Goal: Task Accomplishment & Management: Manage account settings

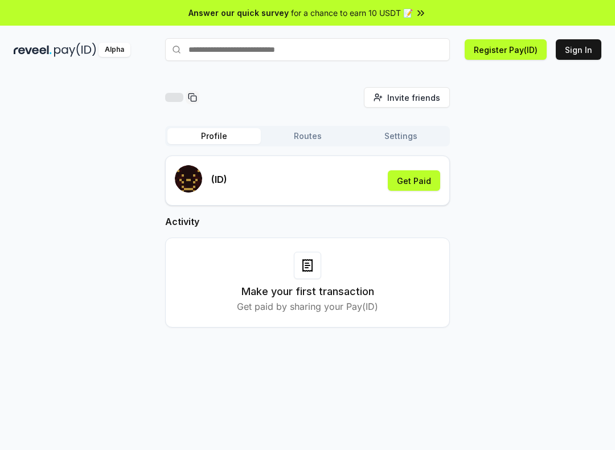
click at [574, 52] on button "Sign In" at bounding box center [579, 49] width 46 height 20
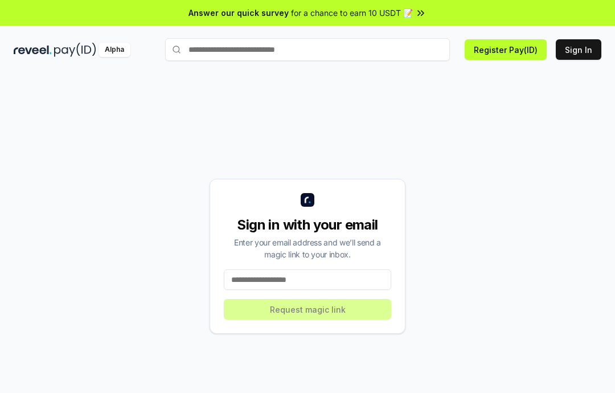
click at [294, 290] on input at bounding box center [307, 279] width 167 height 20
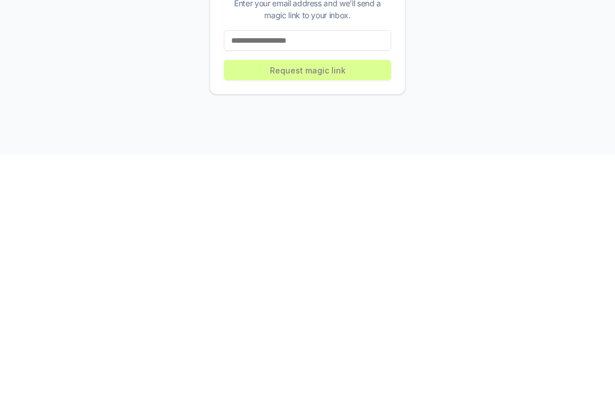
paste input "**********"
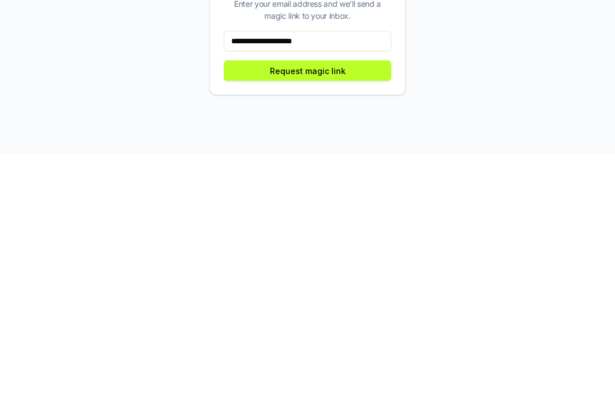
type input "**********"
click at [346, 299] on button "Request magic link" at bounding box center [307, 309] width 167 height 20
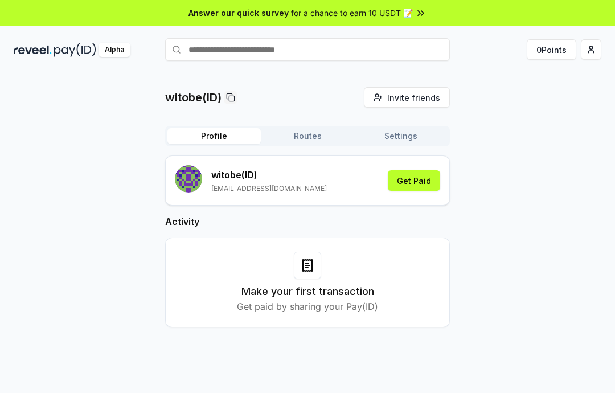
click at [328, 54] on input "text" at bounding box center [307, 49] width 285 height 23
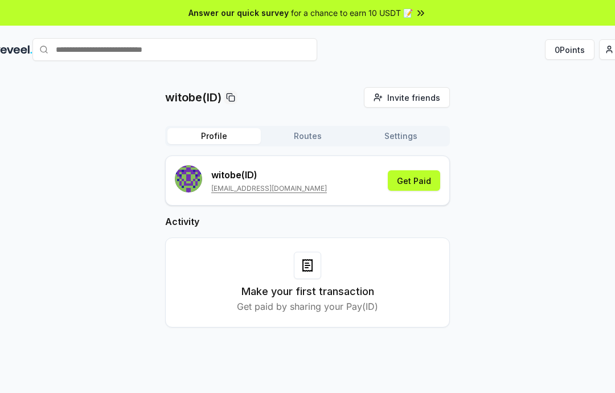
paste input "**********"
type input "*"
click at [551, 54] on button "0 Points" at bounding box center [570, 49] width 50 height 20
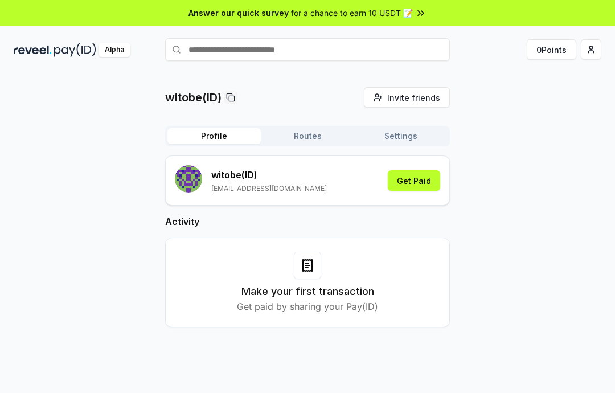
click at [418, 177] on button "Get Paid" at bounding box center [414, 180] width 52 height 20
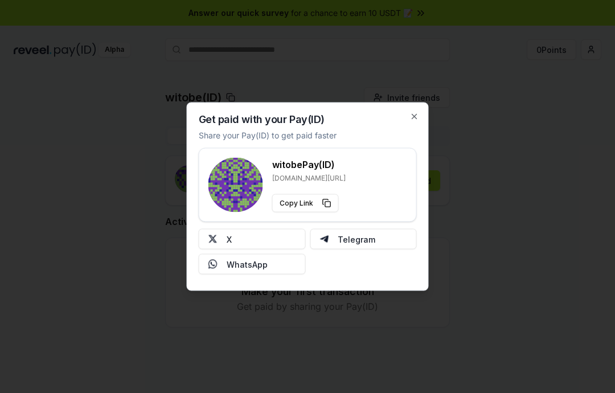
click at [414, 115] on icon "button" at bounding box center [414, 116] width 9 height 9
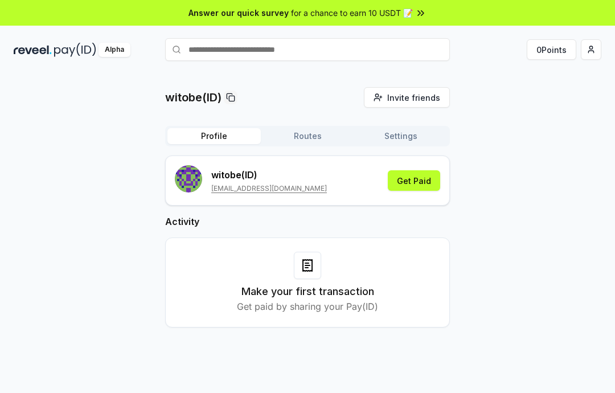
click at [307, 266] on icon at bounding box center [308, 265] width 14 height 14
click at [309, 266] on icon at bounding box center [308, 265] width 14 height 14
click at [311, 266] on icon at bounding box center [307, 265] width 9 height 11
click at [318, 286] on h3 "Make your first transaction" at bounding box center [307, 292] width 133 height 16
click at [304, 296] on h3 "Make your first transaction" at bounding box center [307, 292] width 133 height 16
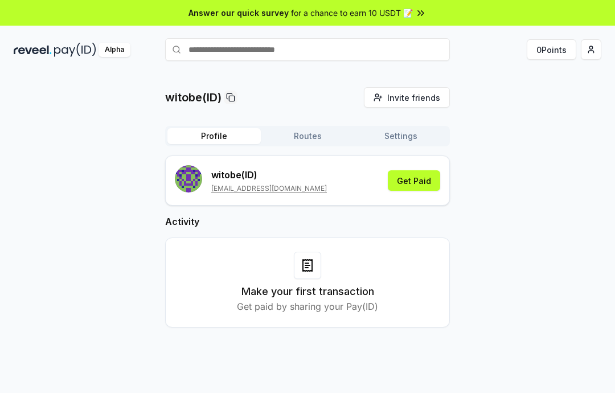
click at [310, 290] on h3 "Make your first transaction" at bounding box center [307, 292] width 133 height 16
click at [311, 266] on icon at bounding box center [308, 265] width 14 height 14
click at [410, 184] on button "Get Paid" at bounding box center [414, 180] width 52 height 20
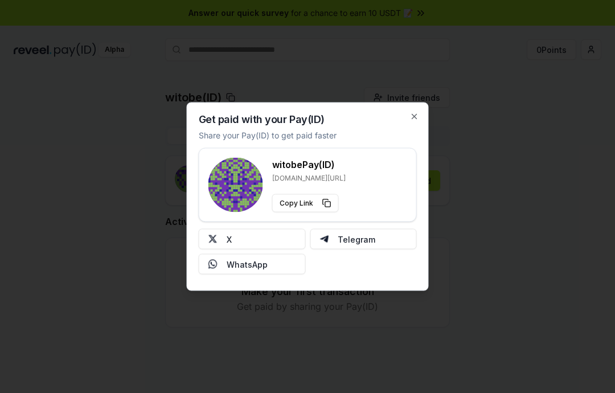
click at [327, 202] on button "Copy Link" at bounding box center [305, 203] width 67 height 18
click at [410, 117] on icon "button" at bounding box center [414, 116] width 9 height 9
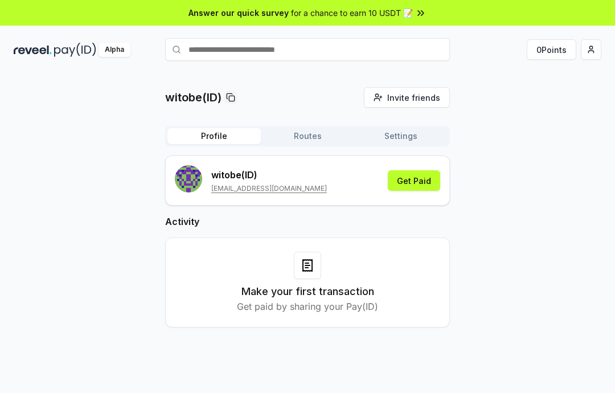
click at [429, 23] on div "Answer our quick survey for a chance to earn 10 USDT 📝" at bounding box center [307, 13] width 615 height 26
click at [317, 46] on input "text" at bounding box center [307, 49] width 285 height 23
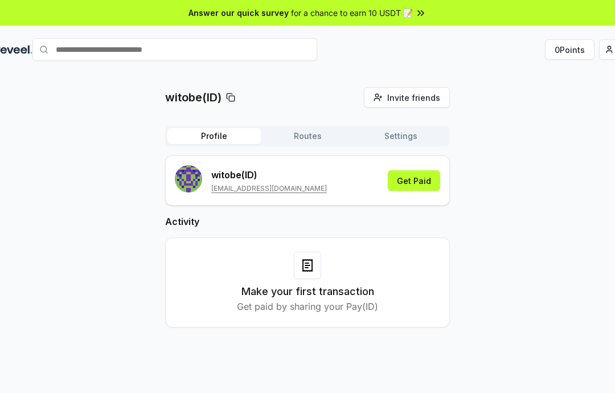
paste input "**********"
click at [317, 45] on input "**********" at bounding box center [174, 49] width 285 height 23
type input "****"
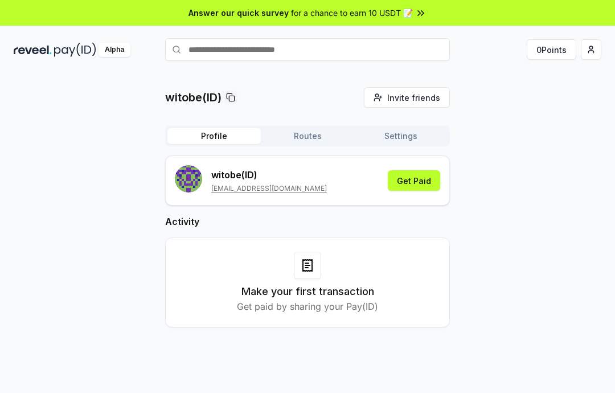
click at [250, 52] on input "text" at bounding box center [307, 49] width 285 height 23
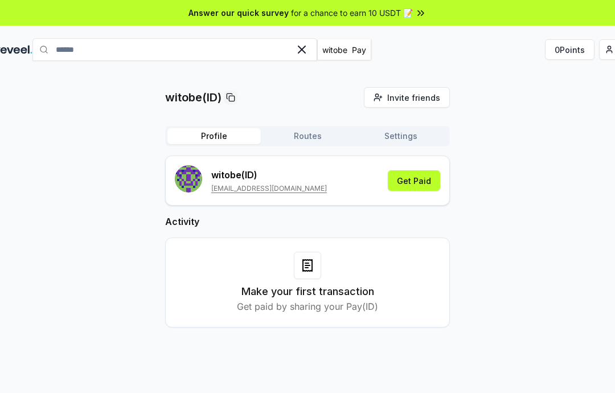
click at [317, 60] on button "witobe Pay" at bounding box center [344, 49] width 54 height 20
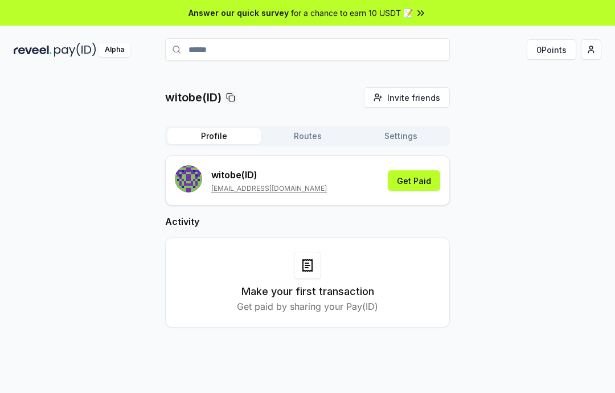
click at [273, 48] on input "******" at bounding box center [307, 49] width 285 height 23
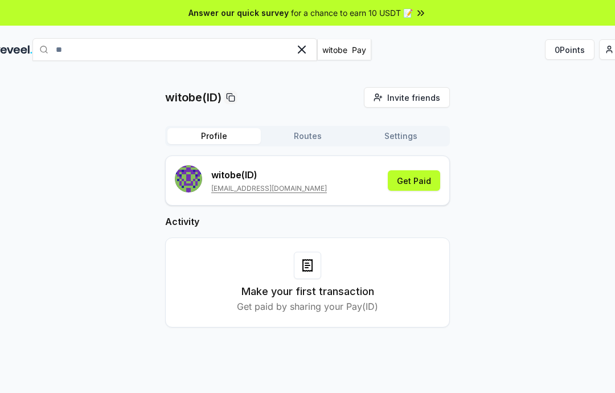
type input "*"
type input "*****"
click at [317, 60] on button "77707 Pay" at bounding box center [343, 49] width 52 height 20
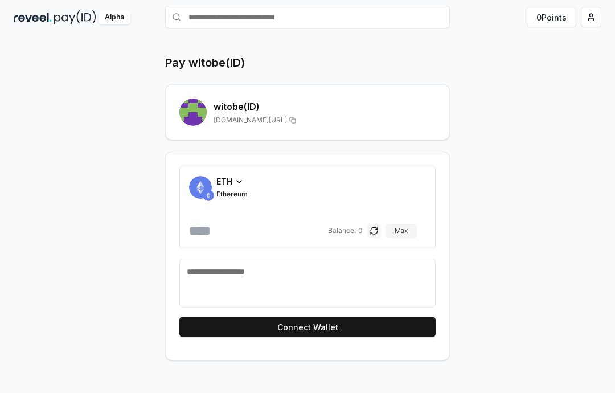
scroll to position [42, 0]
click at [236, 190] on span "Ethereum" at bounding box center [231, 194] width 31 height 9
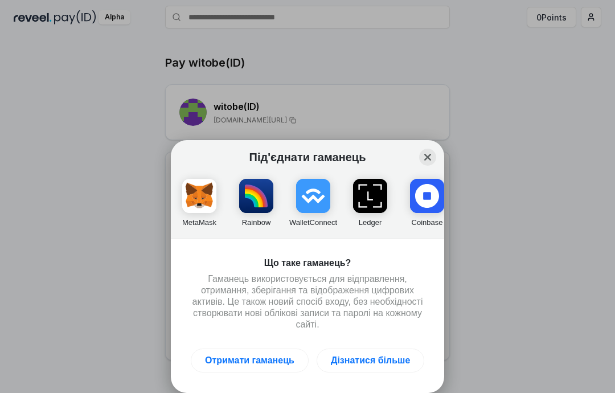
scroll to position [0, 0]
click at [425, 154] on button "Close" at bounding box center [427, 157] width 17 height 17
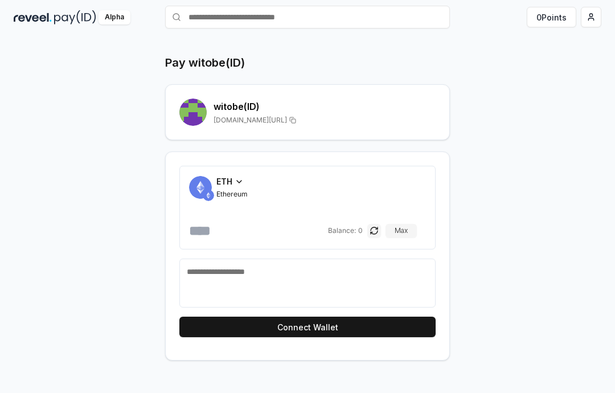
click at [237, 190] on span "Ethereum" at bounding box center [231, 194] width 31 height 9
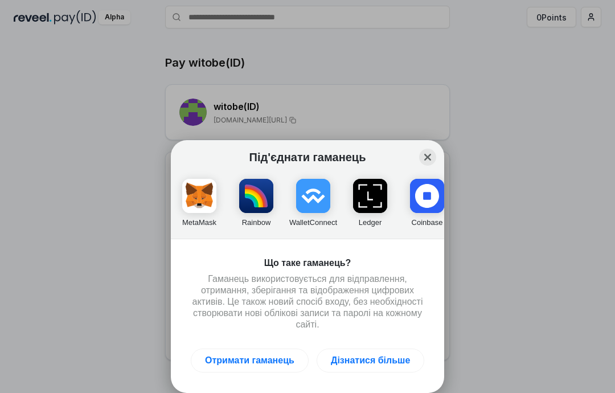
click at [429, 159] on button "Close" at bounding box center [427, 157] width 17 height 17
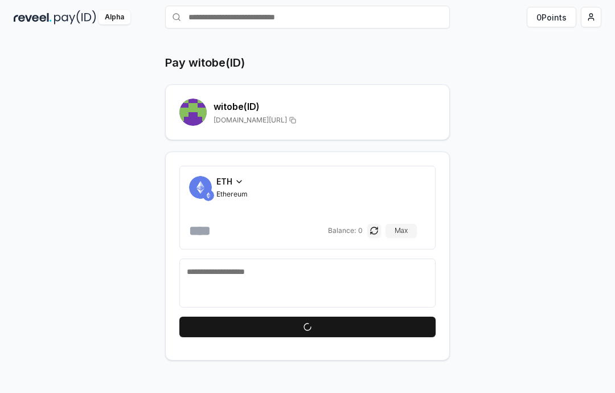
click at [245, 175] on div "ETH" at bounding box center [231, 181] width 31 height 12
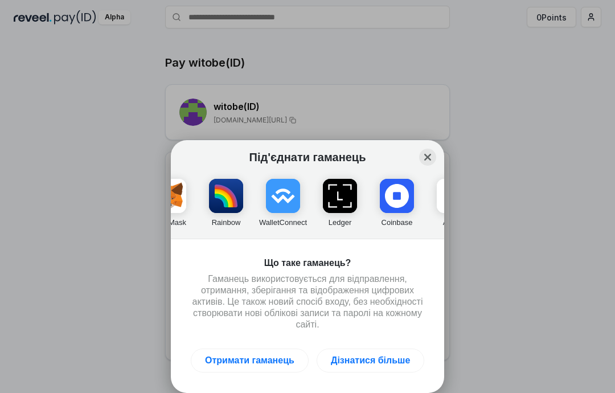
scroll to position [0, 45]
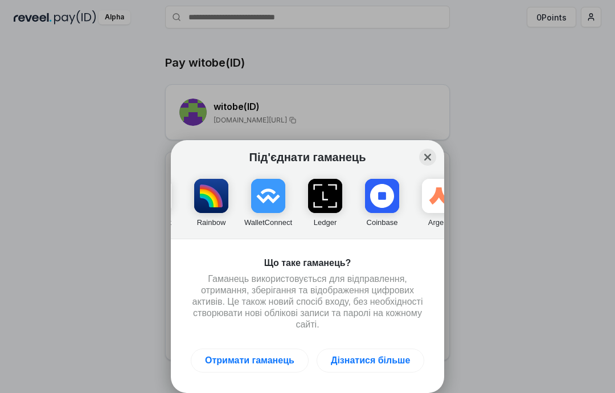
click at [426, 155] on button "Close" at bounding box center [427, 157] width 17 height 17
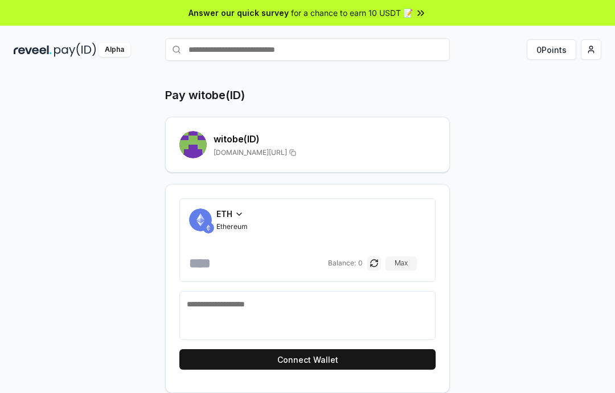
scroll to position [0, 0]
click at [316, 47] on input "text" at bounding box center [307, 49] width 285 height 23
type input "******"
click at [438, 75] on span "Pay" at bounding box center [434, 71] width 22 height 17
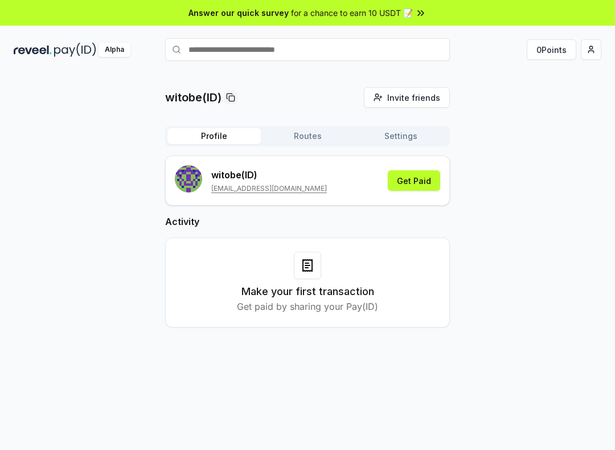
click at [319, 53] on input "text" at bounding box center [307, 49] width 285 height 23
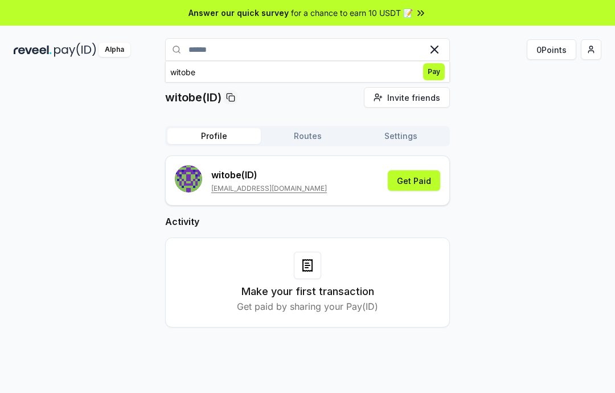
type input "******"
click at [436, 71] on span "Pay" at bounding box center [434, 71] width 22 height 17
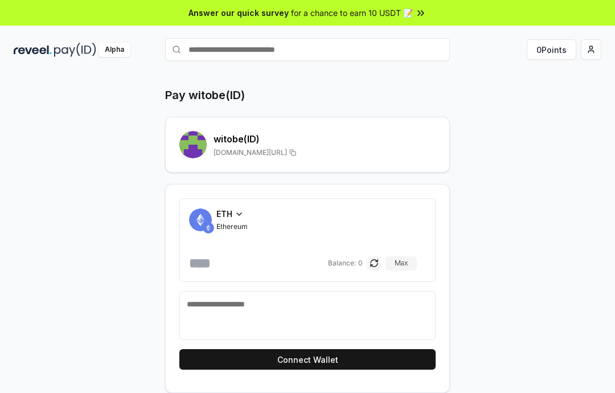
click at [367, 364] on button "Connect Wallet" at bounding box center [307, 359] width 256 height 20
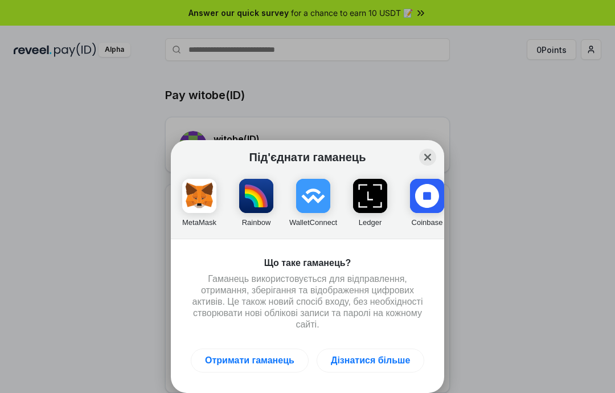
click at [427, 155] on button "Close" at bounding box center [427, 157] width 17 height 17
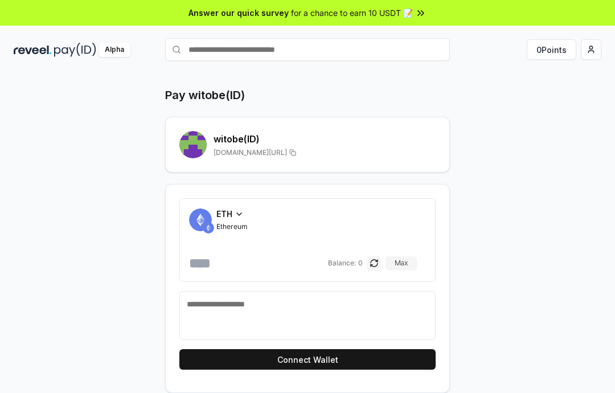
click at [364, 323] on textarea at bounding box center [307, 315] width 241 height 34
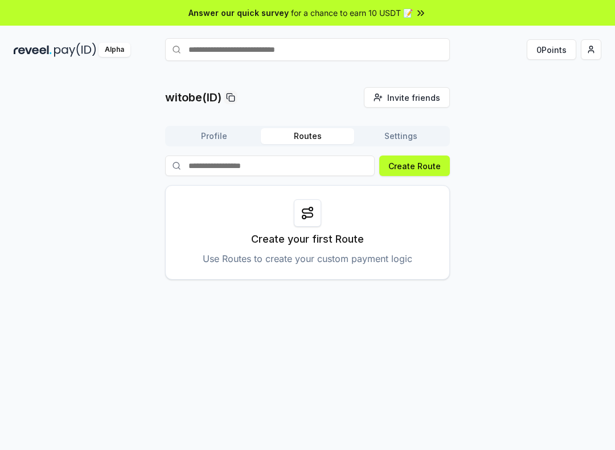
click at [413, 166] on button "Create Route" at bounding box center [414, 165] width 71 height 20
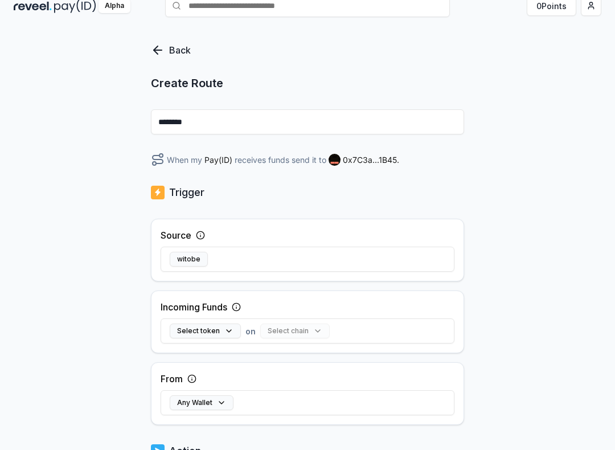
scroll to position [48, 0]
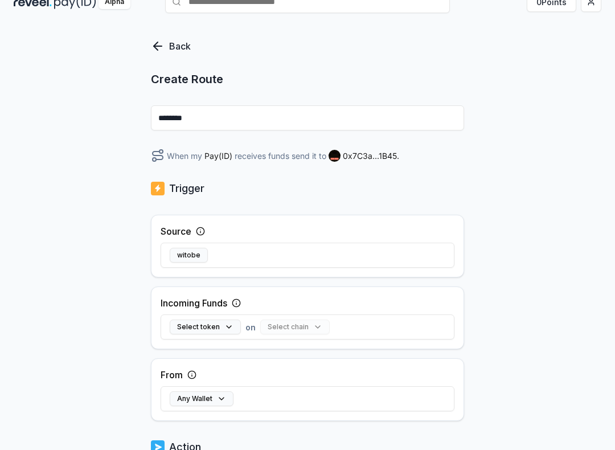
click at [203, 228] on icon at bounding box center [200, 231] width 9 height 9
click at [198, 231] on icon at bounding box center [200, 231] width 9 height 9
click at [198, 229] on icon at bounding box center [200, 231] width 9 height 9
click at [198, 229] on circle at bounding box center [199, 230] width 7 height 7
click at [199, 228] on circle at bounding box center [199, 230] width 7 height 7
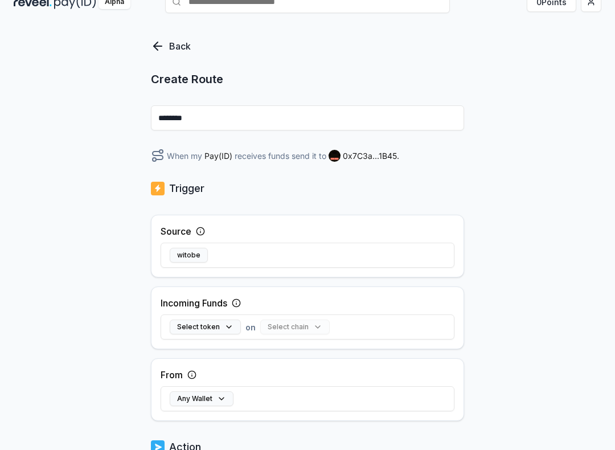
click at [203, 229] on icon at bounding box center [200, 231] width 9 height 9
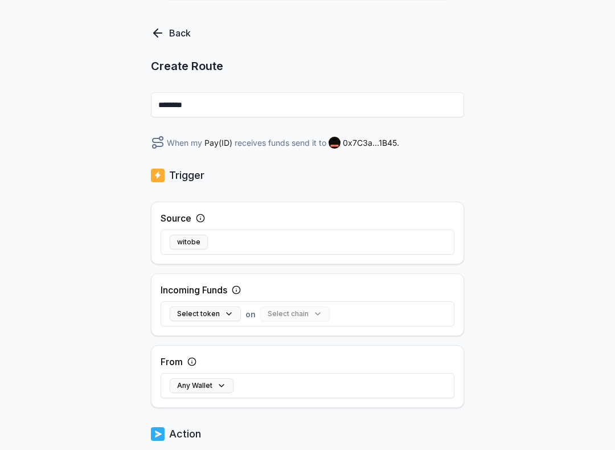
scroll to position [56, 0]
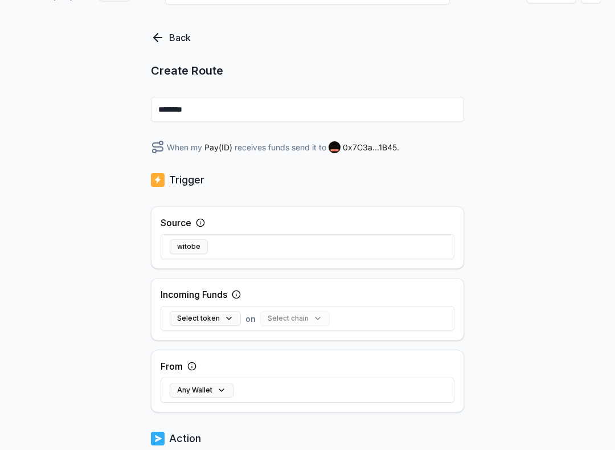
click at [384, 149] on span "0x7C3a...1B45 ." at bounding box center [371, 147] width 56 height 12
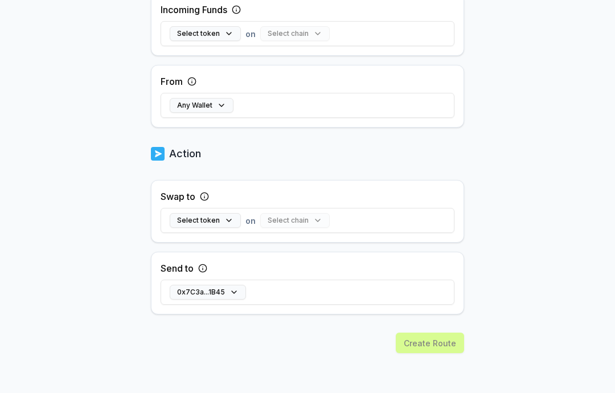
scroll to position [341, 0]
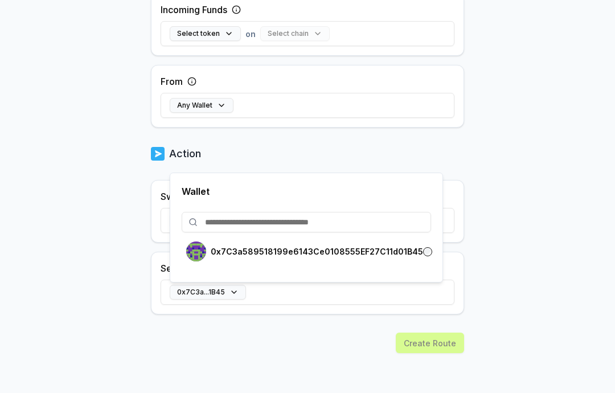
click at [510, 254] on body "Answer our quick survey for a chance to earn 10 USDT 📝 Alpha 0 Points Back Crea…" at bounding box center [307, 196] width 615 height 393
click at [511, 240] on body "Answer our quick survey for a chance to earn 10 USDT 📝 Alpha 0 Points Back Crea…" at bounding box center [307, 196] width 615 height 393
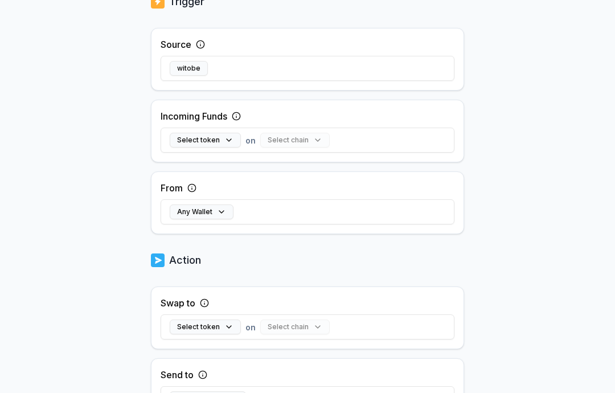
scroll to position [235, 0]
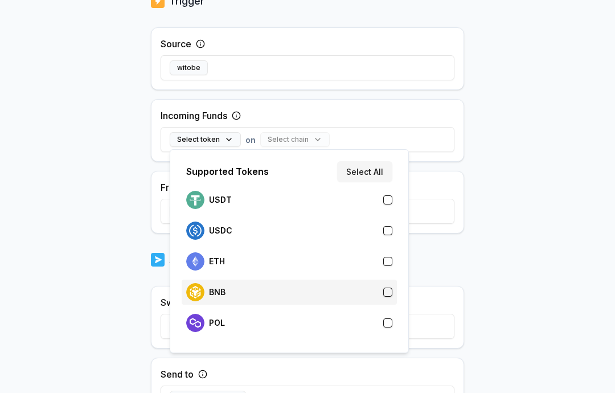
click at [256, 294] on div "BNB" at bounding box center [289, 292] width 206 height 18
click at [388, 292] on button "button" at bounding box center [387, 292] width 9 height 9
click at [387, 292] on button "button" at bounding box center [387, 292] width 9 height 9
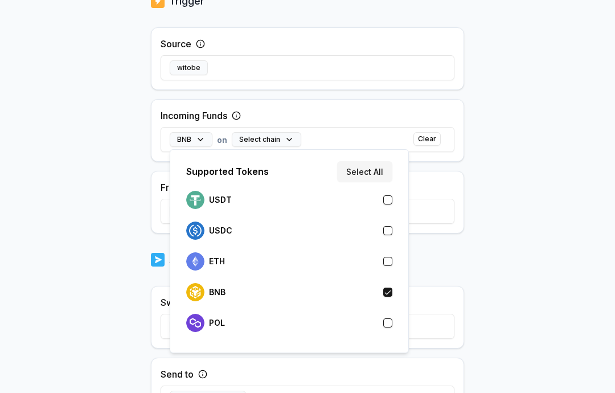
click at [510, 190] on div "Back Create Route ******** When my Pay(ID) receives BNB on send it to 0x7C3a...…" at bounding box center [307, 9] width 615 height 361
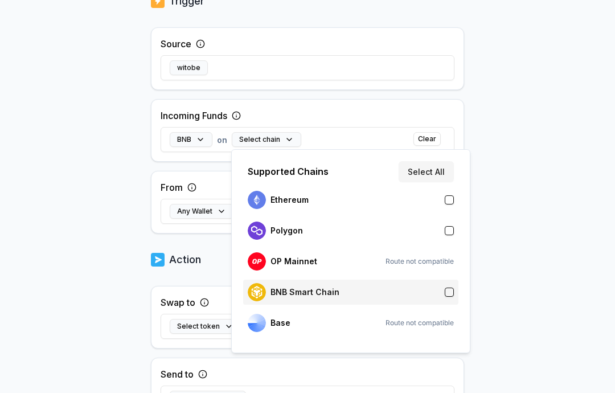
click at [447, 290] on button "button" at bounding box center [449, 292] width 9 height 9
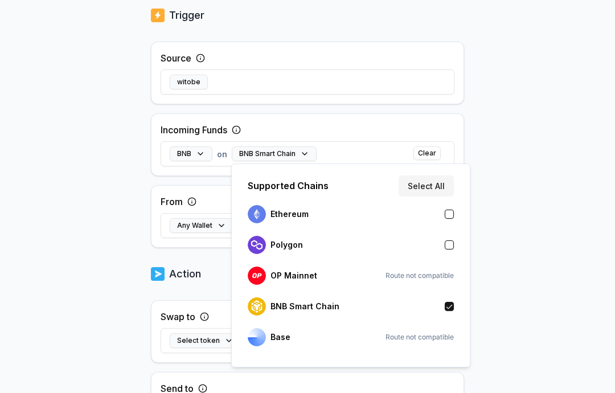
click at [529, 243] on body "Answer our quick survey for a chance to earn 10 USDT 📝 Alpha 0 Points Back Crea…" at bounding box center [307, 196] width 615 height 393
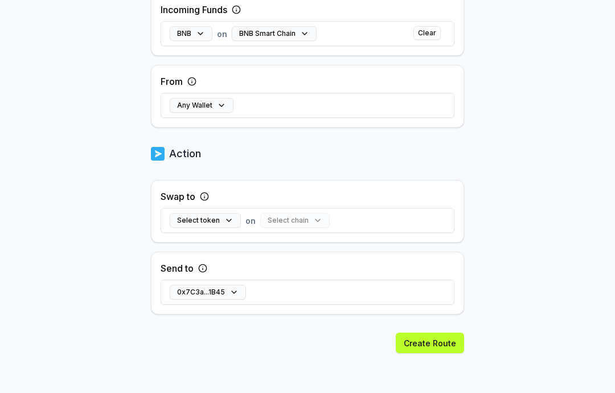
scroll to position [355, 0]
click at [196, 262] on div "Send to" at bounding box center [184, 268] width 47 height 14
click at [195, 261] on div "Send to" at bounding box center [184, 268] width 47 height 14
click at [204, 262] on button at bounding box center [202, 268] width 9 height 14
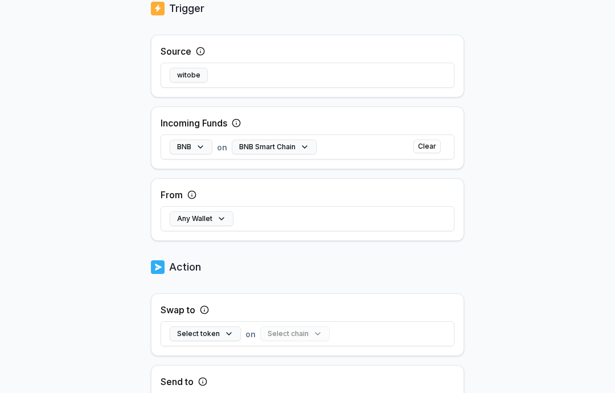
scroll to position [249, 0]
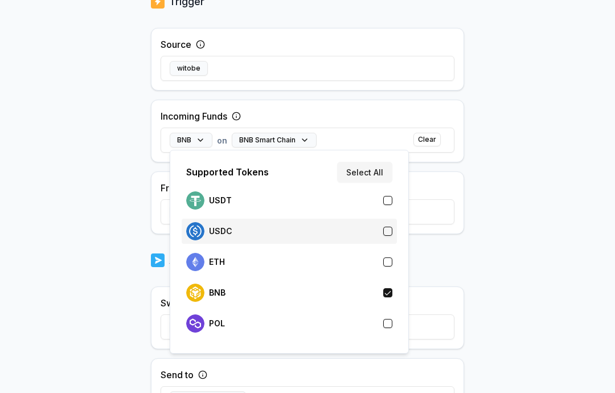
click at [388, 229] on button "button" at bounding box center [387, 231] width 9 height 9
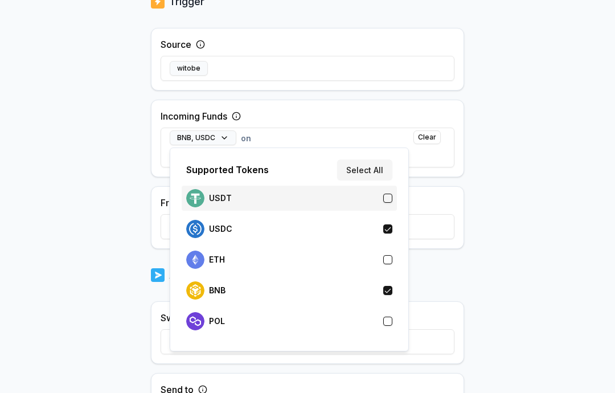
click at [387, 195] on button "button" at bounding box center [387, 198] width 9 height 9
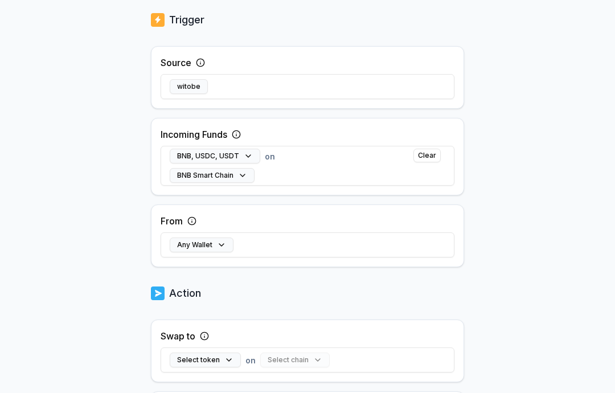
scroll to position [232, 0]
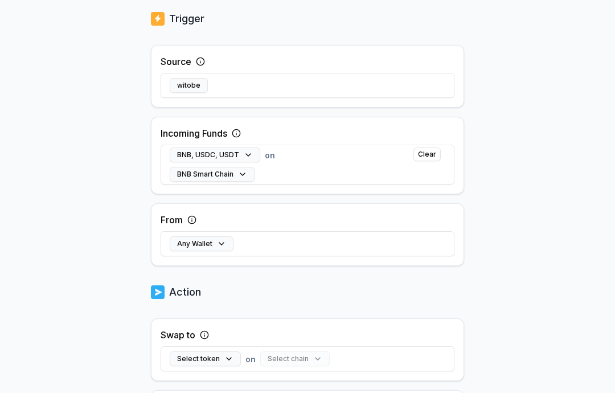
click at [205, 62] on icon at bounding box center [200, 61] width 9 height 9
click at [188, 84] on button "witobe" at bounding box center [189, 85] width 38 height 15
click at [227, 87] on div "witobe" at bounding box center [308, 85] width 294 height 33
click at [193, 87] on button "witobe" at bounding box center [189, 85] width 38 height 15
click at [203, 60] on icon at bounding box center [200, 61] width 9 height 9
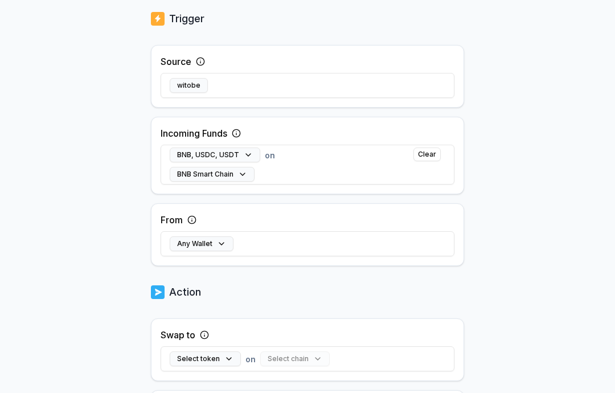
click at [201, 64] on icon at bounding box center [200, 61] width 9 height 9
click at [193, 87] on button "witobe" at bounding box center [189, 85] width 38 height 15
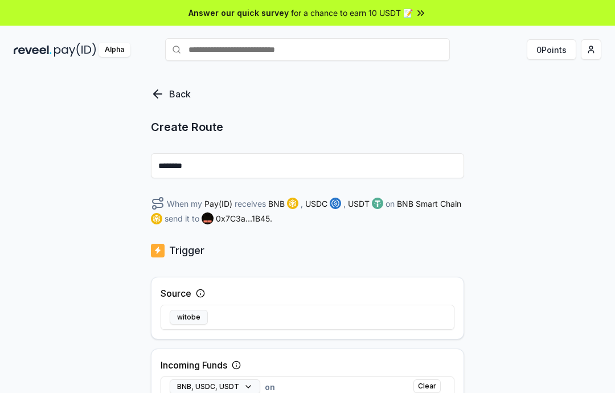
scroll to position [0, 0]
